Goal: Navigation & Orientation: Find specific page/section

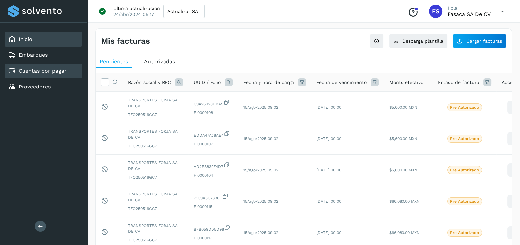
click at [35, 43] on div "Inicio" at bounding box center [43, 39] width 77 height 15
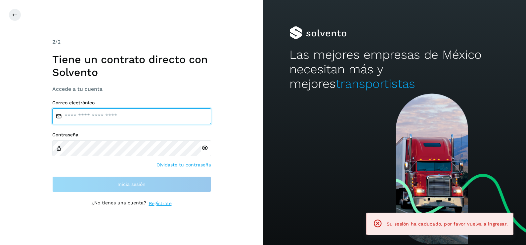
type input "**********"
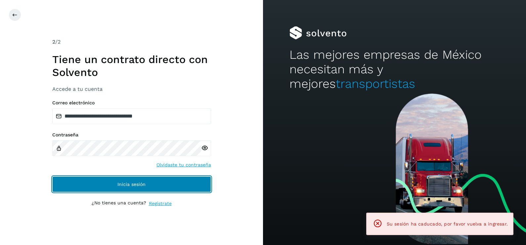
click at [207, 186] on button "Inicia sesión" at bounding box center [131, 185] width 159 height 16
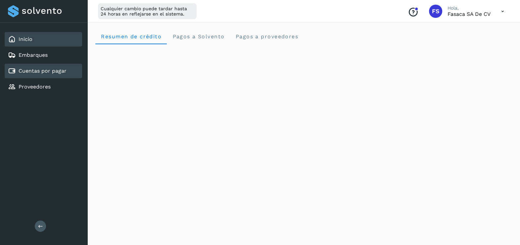
click at [40, 69] on link "Cuentas por pagar" at bounding box center [43, 71] width 48 height 6
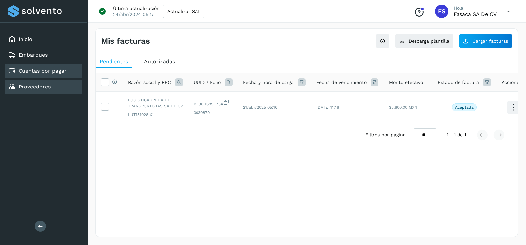
click at [48, 85] on link "Proveedores" at bounding box center [35, 87] width 32 height 6
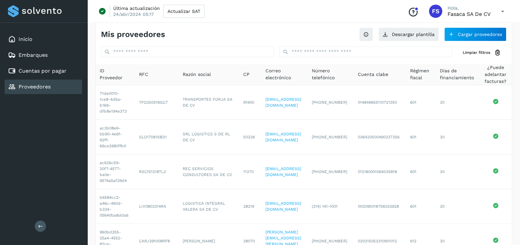
scroll to position [6, 0]
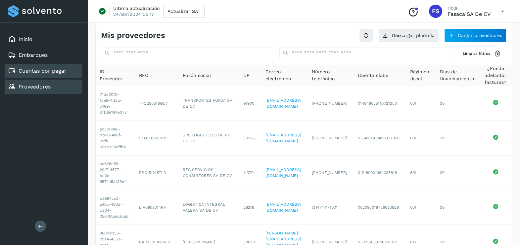
click at [43, 69] on link "Cuentas por pagar" at bounding box center [43, 71] width 48 height 6
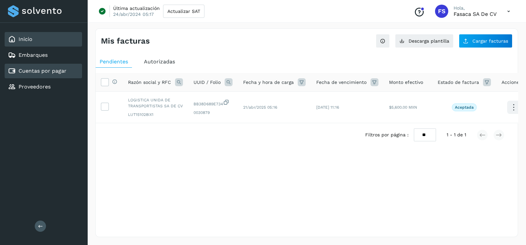
click at [30, 38] on link "Inicio" at bounding box center [26, 39] width 14 height 6
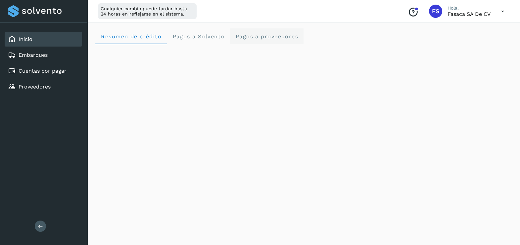
click at [245, 38] on span "Pagos a proveedores" at bounding box center [266, 36] width 63 height 6
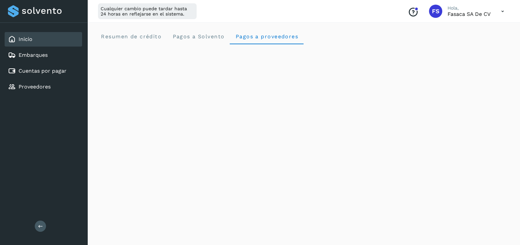
click at [73, 32] on div "Inicio" at bounding box center [43, 39] width 77 height 15
click at [502, 12] on icon at bounding box center [503, 12] width 14 height 14
click at [466, 40] on div "Cerrar sesión" at bounding box center [469, 42] width 79 height 13
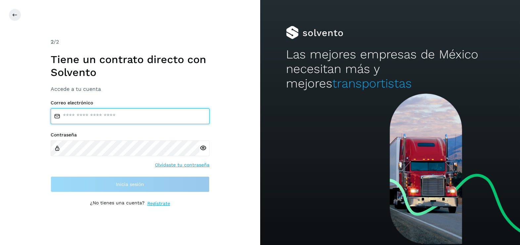
type input "**********"
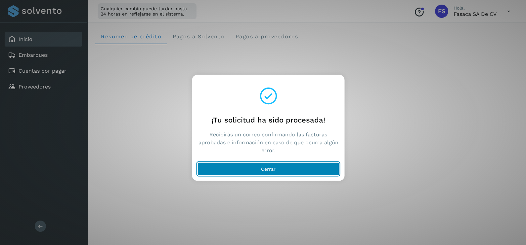
click at [270, 171] on span "Cerrar" at bounding box center [268, 169] width 15 height 5
